Goal: Communication & Community: Answer question/provide support

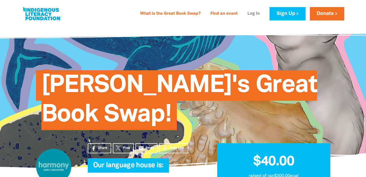
click at [249, 12] on link "Log In" at bounding box center [253, 14] width 19 height 9
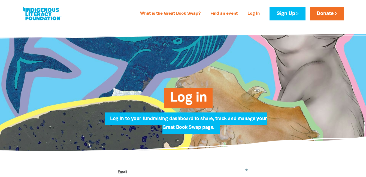
type input "bangalow.edleader@harmonylearning.com.au"
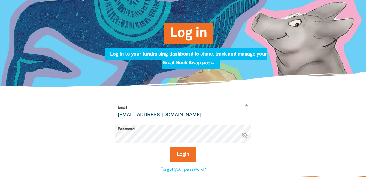
scroll to position [65, 0]
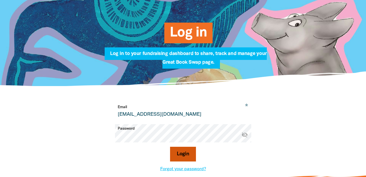
click at [187, 155] on button "Login" at bounding box center [183, 154] width 26 height 15
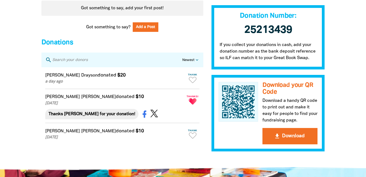
scroll to position [467, 0]
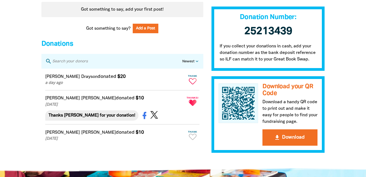
click at [192, 84] on icon "Paginated content" at bounding box center [193, 81] width 8 height 6
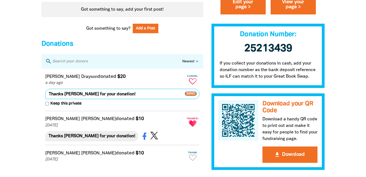
click at [75, 96] on textarea "Thanks [PERSON_NAME] for your donation!" at bounding box center [122, 94] width 154 height 10
click at [99, 99] on textarea "Thanks for your donation!" at bounding box center [122, 94] width 154 height 10
type textarea "Thanks for your generous donation [PERSON_NAME]!"
click at [190, 96] on span "Send" at bounding box center [191, 94] width 12 height 4
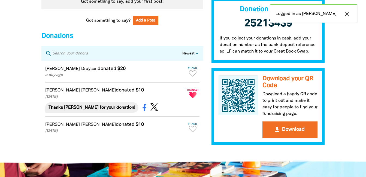
scroll to position [475, 0]
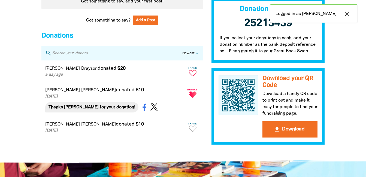
click at [192, 76] on icon "Paginated content" at bounding box center [193, 73] width 8 height 6
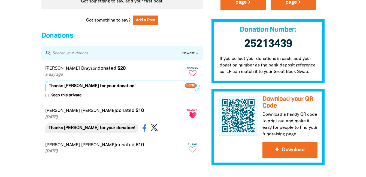
drag, startPoint x: 73, startPoint y: 89, endPoint x: 63, endPoint y: 91, distance: 10.2
click at [63, 91] on textarea "Thanks [PERSON_NAME] for your donation!" at bounding box center [122, 86] width 154 height 10
click at [82, 91] on textarea "Thanks for your donation!" at bounding box center [122, 86] width 154 height 10
click at [117, 90] on textarea "Thanks for your generous donation!" at bounding box center [122, 86] width 154 height 10
type textarea "Thanks for your generous donation [PERSON_NAME]!"
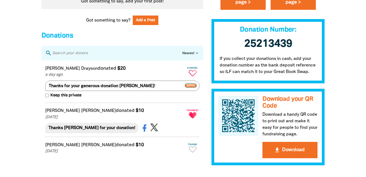
click at [194, 76] on icon "Paginated content" at bounding box center [193, 73] width 8 height 6
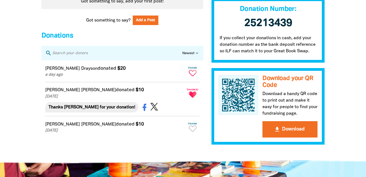
click at [194, 76] on icon "Paginated content" at bounding box center [193, 73] width 8 height 6
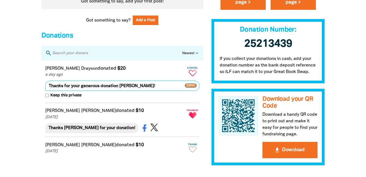
click at [187, 88] on span "Send" at bounding box center [191, 85] width 12 height 4
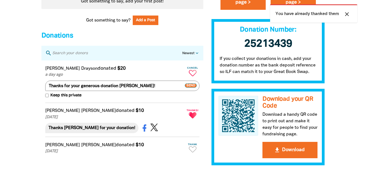
click at [347, 11] on icon "close" at bounding box center [346, 14] width 7 height 7
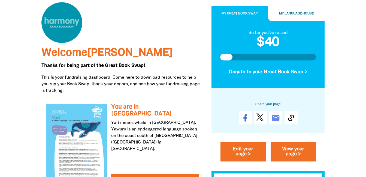
scroll to position [0, 0]
